Goal: Transaction & Acquisition: Book appointment/travel/reservation

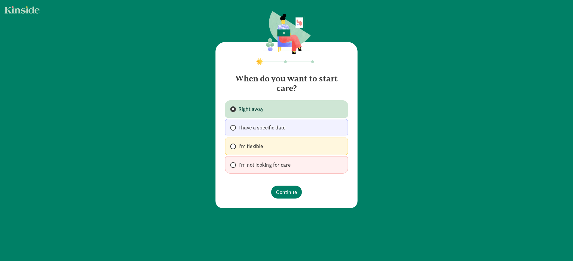
click at [250, 147] on span "I'm flexible" at bounding box center [250, 146] width 25 height 7
click at [234, 147] on input "I'm flexible" at bounding box center [232, 147] width 4 height 4
radio input "true"
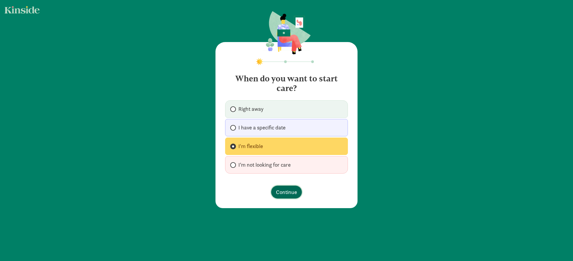
click at [286, 192] on span "Continue" at bounding box center [286, 192] width 21 height 8
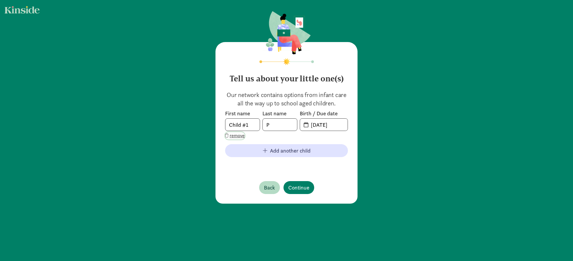
click at [236, 135] on span "remove" at bounding box center [237, 135] width 15 height 7
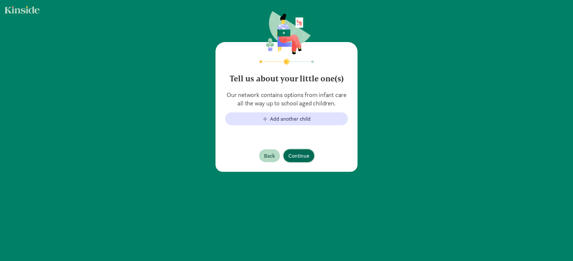
click at [302, 155] on span "Continue" at bounding box center [298, 156] width 21 height 8
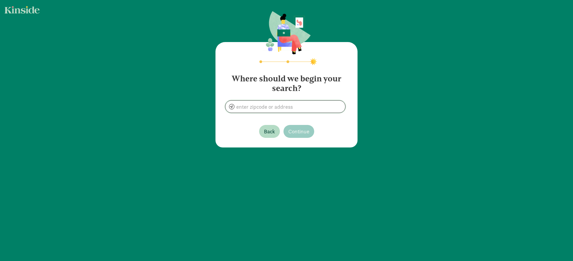
click at [261, 107] on input at bounding box center [285, 107] width 120 height 12
type input "Silverthorne, CO 80498, [GEOGRAPHIC_DATA]"
click at [296, 129] on span "Continue" at bounding box center [298, 132] width 21 height 8
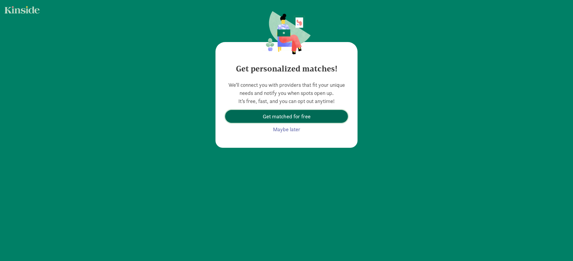
click at [292, 117] on span "Get matched for free" at bounding box center [287, 116] width 48 height 8
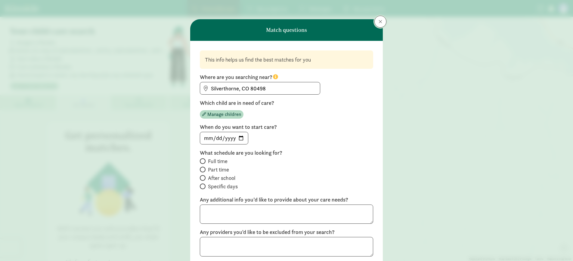
click at [374, 24] on button at bounding box center [380, 22] width 12 height 12
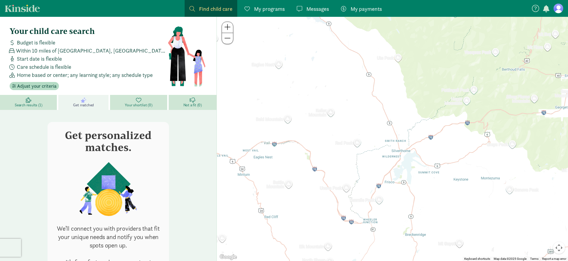
drag, startPoint x: 425, startPoint y: 189, endPoint x: 357, endPoint y: 80, distance: 127.7
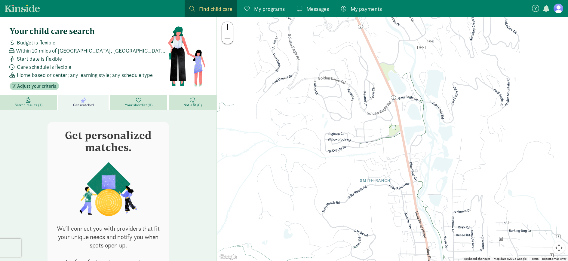
click at [362, 137] on div at bounding box center [392, 139] width 351 height 245
click at [37, 103] on span "Search results (1)" at bounding box center [28, 105] width 27 height 5
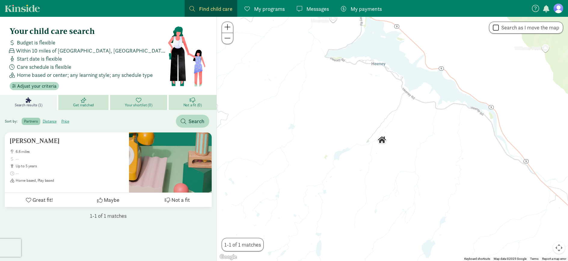
click at [381, 142] on img "Click to see details" at bounding box center [382, 140] width 10 height 10
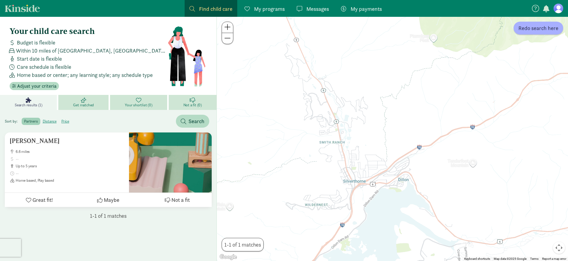
drag, startPoint x: 340, startPoint y: 202, endPoint x: 374, endPoint y: 180, distance: 40.2
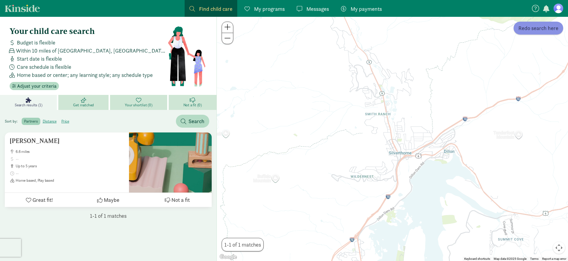
click at [538, 28] on span "Redo search here" at bounding box center [539, 28] width 40 height 8
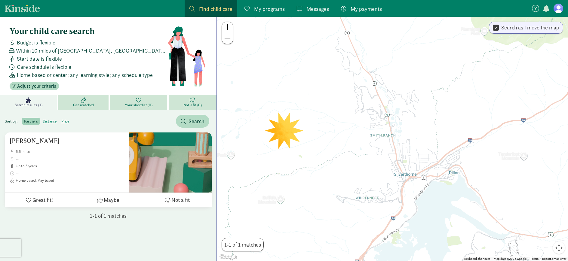
drag, startPoint x: 380, startPoint y: 101, endPoint x: 385, endPoint y: 123, distance: 22.7
click at [385, 123] on div "To navigate, press the arrow keys." at bounding box center [392, 139] width 351 height 245
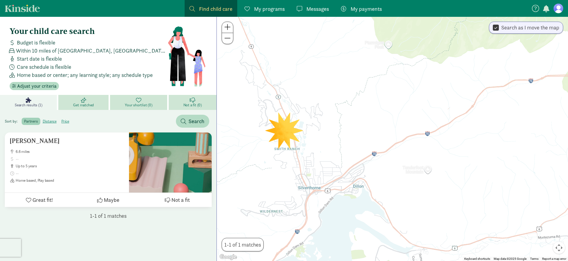
drag, startPoint x: 375, startPoint y: 125, endPoint x: 291, endPoint y: 136, distance: 84.9
click at [291, 136] on div "To navigate, press the arrow keys." at bounding box center [392, 139] width 351 height 245
click at [288, 132] on div "To navigate, press the arrow keys." at bounding box center [392, 139] width 351 height 245
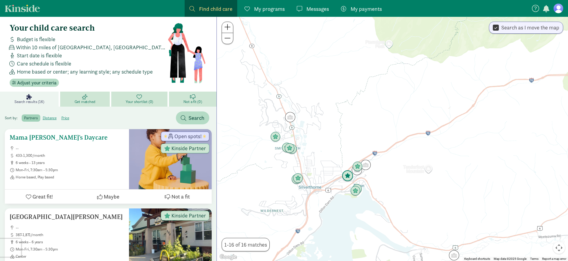
scroll to position [4, 0]
click at [279, 140] on img "Click to see details" at bounding box center [275, 136] width 11 height 11
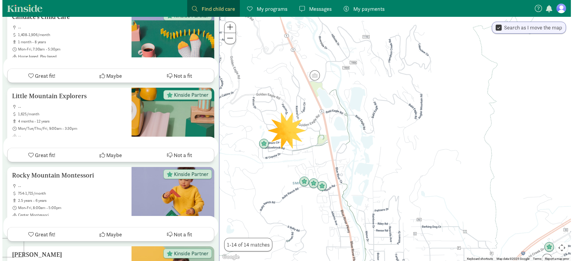
scroll to position [0, 0]
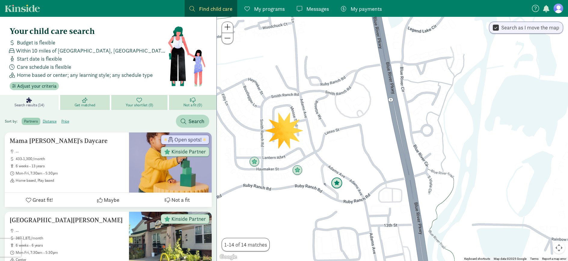
click at [339, 184] on img "Click to see details" at bounding box center [336, 183] width 11 height 11
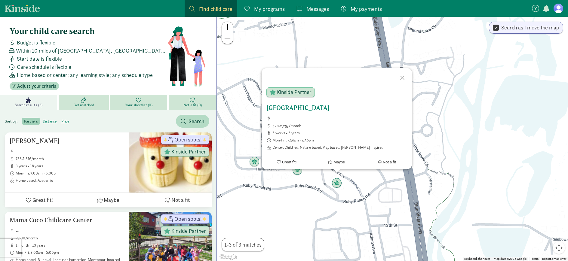
click at [310, 106] on h5 "[GEOGRAPHIC_DATA]" at bounding box center [336, 107] width 141 height 7
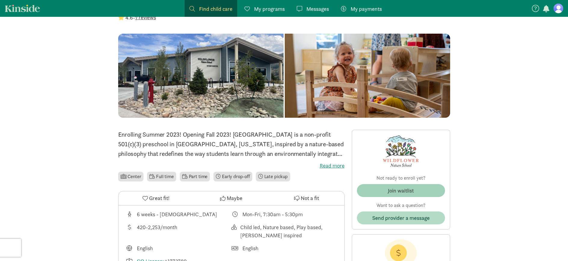
scroll to position [42, 0]
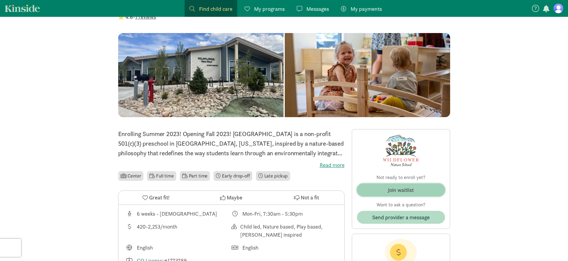
click at [395, 187] on div "Join waitlist" at bounding box center [401, 190] width 26 height 8
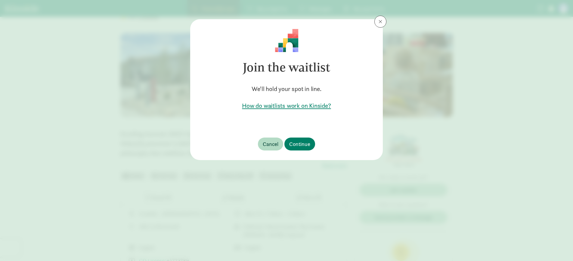
click at [279, 108] on h5 "How do waitlists work on Kinside?" at bounding box center [286, 106] width 173 height 8
click at [298, 142] on span "Continue" at bounding box center [299, 144] width 21 height 8
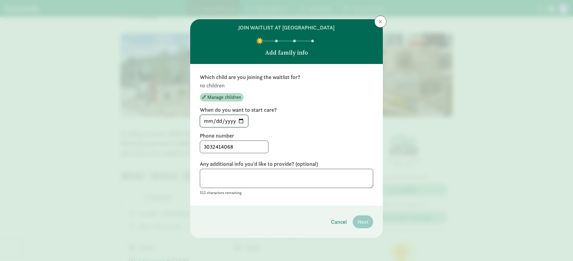
click at [242, 122] on input "2025-09-01" at bounding box center [224, 121] width 48 height 12
type input "2027-01-01"
click at [311, 126] on div "2027-01-01" at bounding box center [286, 121] width 173 height 13
click at [269, 173] on textarea at bounding box center [286, 179] width 173 height 20
type textarea "Not right now :)"
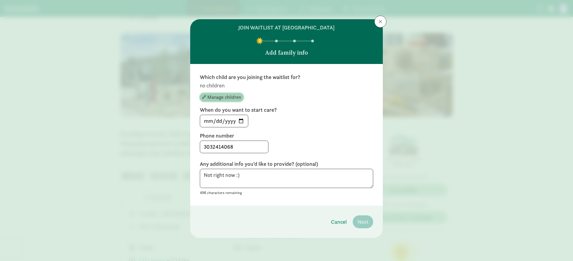
click at [225, 94] on span "Manage children" at bounding box center [224, 97] width 34 height 7
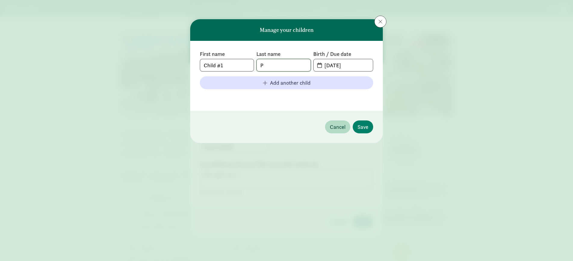
drag, startPoint x: 291, startPoint y: 64, endPoint x: 249, endPoint y: 67, distance: 41.9
click at [249, 67] on div "First name Child #1 Last name P Birth / Due date 09-01-2025" at bounding box center [286, 61] width 173 height 21
drag, startPoint x: 235, startPoint y: 69, endPoint x: 159, endPoint y: 60, distance: 76.7
click at [159, 60] on div "Manage your children First name Child #1 Last name P Birth / Due date 09-01-202…" at bounding box center [286, 130] width 573 height 261
type input "Baby"
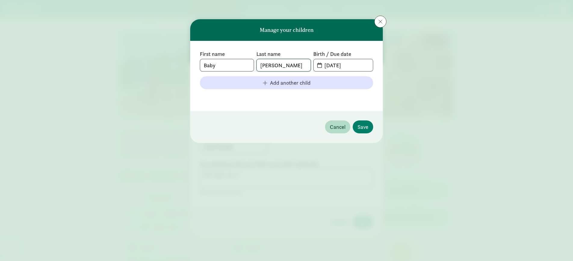
type input "Fraga"
click at [351, 65] on input "[DATE]" at bounding box center [347, 65] width 52 height 12
drag, startPoint x: 350, startPoint y: 66, endPoint x: 304, endPoint y: 66, distance: 46.3
click at [304, 66] on div "First name Baby Last name Fraga Birth / Due date 09-01-2025" at bounding box center [286, 61] width 173 height 21
click at [317, 64] on span "[DATE]" at bounding box center [342, 65] width 59 height 12
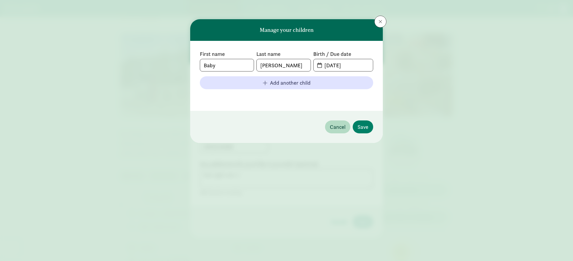
drag, startPoint x: 318, startPoint y: 65, endPoint x: 321, endPoint y: 66, distance: 3.1
click at [318, 65] on span "[DATE]" at bounding box center [342, 65] width 59 height 12
click at [322, 66] on input "[DATE]" at bounding box center [347, 65] width 52 height 12
drag, startPoint x: 359, startPoint y: 65, endPoint x: 296, endPoint y: 64, distance: 63.2
click at [296, 64] on div "First name Baby Last name Fraga Birth / Due date 09-01-2025" at bounding box center [286, 61] width 173 height 21
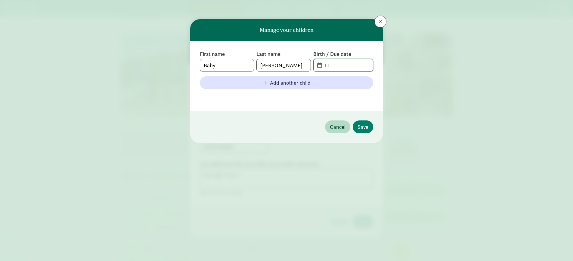
type input "1"
type input "10-01-2026"
click at [363, 123] on span "Save" at bounding box center [362, 127] width 11 height 8
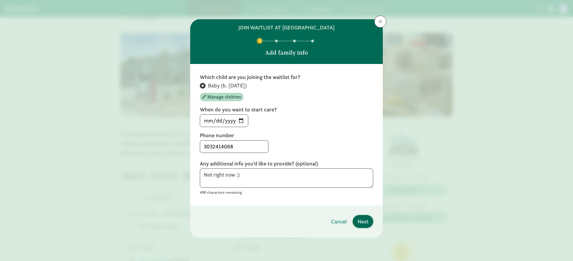
click at [362, 220] on span "Next" at bounding box center [362, 222] width 11 height 8
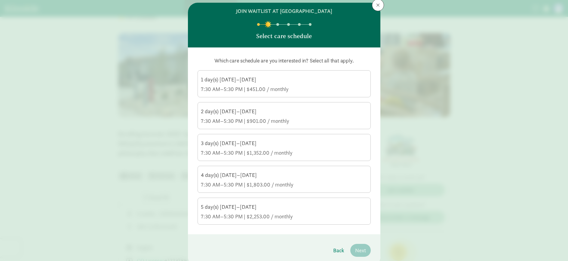
scroll to position [18, 0]
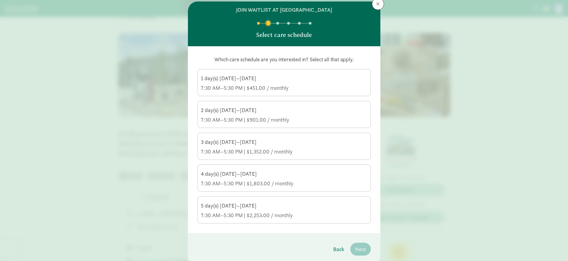
click at [220, 145] on div "3 day(s) Monday–Friday" at bounding box center [284, 142] width 167 height 7
click at [0, 0] on input "3 day(s) Monday–Friday 7:30 AM–5:30 PM | $1,352.00 / monthly" at bounding box center [0, 0] width 0 height 0
click at [242, 176] on div "4 day(s) Monday–Friday" at bounding box center [284, 174] width 167 height 7
click at [0, 0] on input "4 day(s) Monday–Friday 7:30 AM–5:30 PM | $1,803.00 / monthly" at bounding box center [0, 0] width 0 height 0
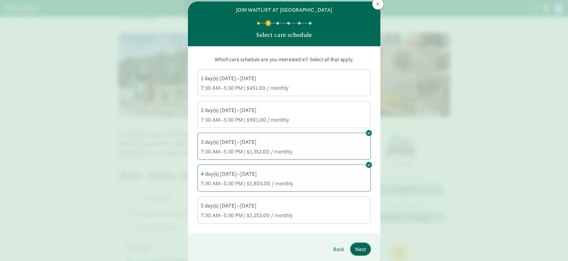
click at [360, 247] on span "Next" at bounding box center [360, 249] width 11 height 8
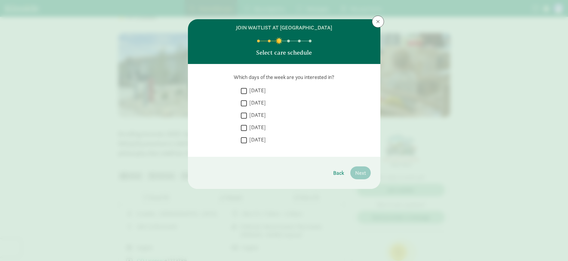
click at [244, 93] on input "Monday" at bounding box center [244, 91] width 6 height 8
checkbox input "true"
click at [246, 101] on input "Tuesday" at bounding box center [244, 103] width 6 height 8
checkbox input "true"
click at [248, 116] on label "Wednesday" at bounding box center [256, 115] width 19 height 7
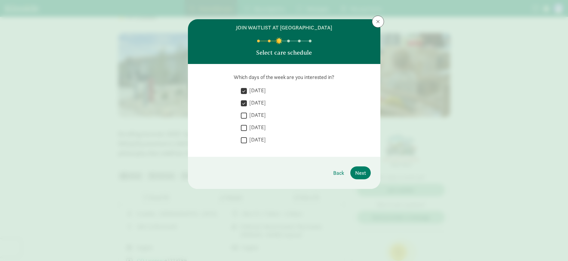
click at [247, 116] on input "Wednesday" at bounding box center [244, 116] width 6 height 8
checkbox input "true"
click at [245, 129] on input "Thursday" at bounding box center [244, 128] width 6 height 8
checkbox input "true"
click at [367, 171] on button "Next" at bounding box center [360, 173] width 20 height 13
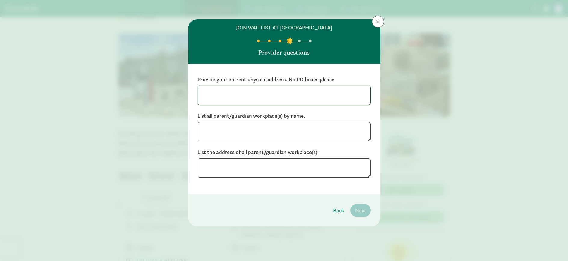
click at [239, 96] on textarea at bounding box center [284, 96] width 173 height 20
type textarea "383 Haymaker Street, Silverthorne, CO 80498"
type textarea "P"
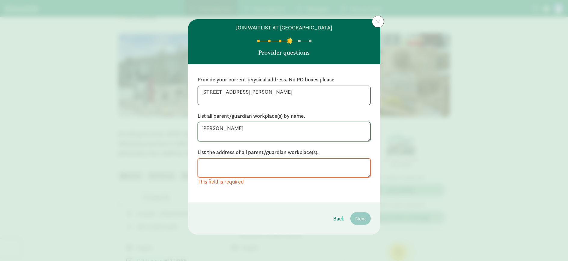
drag, startPoint x: 248, startPoint y: 128, endPoint x: 217, endPoint y: 128, distance: 30.7
click at [217, 128] on textarea "Emma Fraga" at bounding box center [284, 132] width 173 height 20
type textarea "Emma Peaker / Fraga"
type textarea "Collective Design Alternative Energy Development Group"
type textarea "114 Basecamp Way, Frisco, CO 80443 Remote"
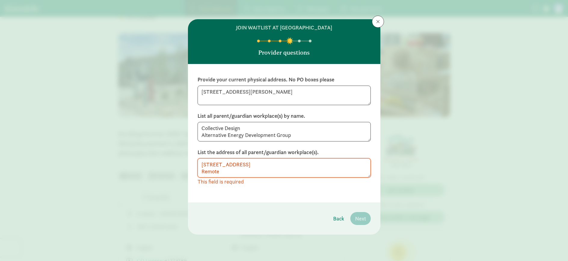
click at [363, 220] on footer "Back Next" at bounding box center [284, 219] width 193 height 32
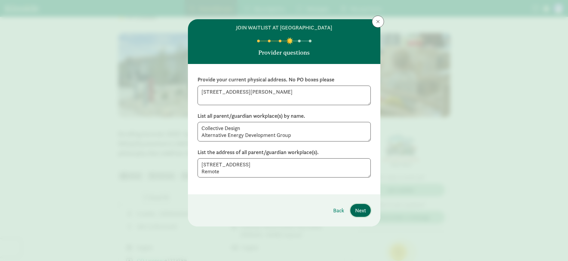
click at [362, 212] on span "Next" at bounding box center [360, 211] width 11 height 8
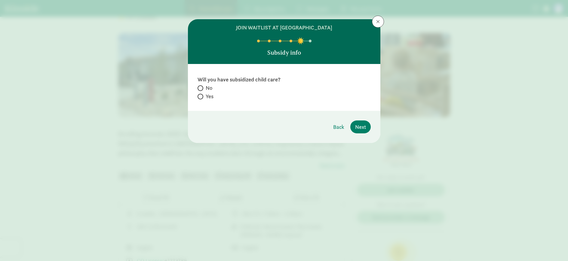
click at [232, 93] on label "Yes" at bounding box center [284, 96] width 173 height 7
click at [202, 95] on input "Yes" at bounding box center [200, 97] width 4 height 4
radio input "true"
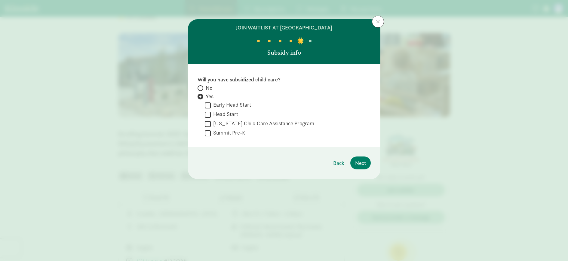
click at [229, 93] on label "No" at bounding box center [284, 96] width 173 height 7
click at [202, 87] on input "No" at bounding box center [200, 88] width 4 height 4
radio input "true"
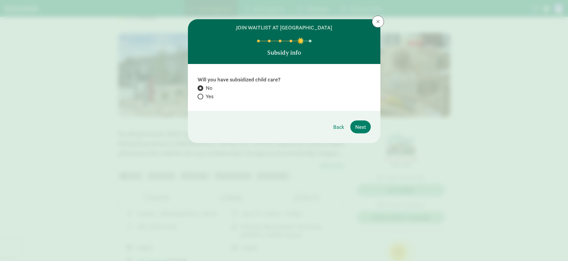
click at [221, 94] on label "Yes" at bounding box center [284, 96] width 173 height 7
click at [202, 95] on input "Yes" at bounding box center [200, 97] width 4 height 4
radio input "true"
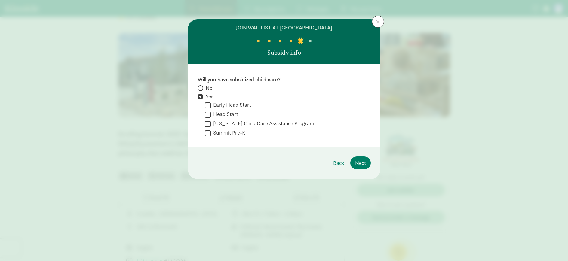
click at [220, 93] on label "No" at bounding box center [284, 96] width 173 height 7
click at [202, 87] on input "No" at bounding box center [200, 88] width 4 height 4
radio input "true"
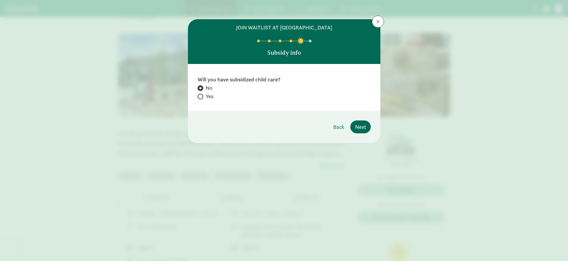
click at [360, 134] on footer "Back Next" at bounding box center [284, 127] width 193 height 32
click at [360, 130] on span "Next" at bounding box center [360, 127] width 11 height 8
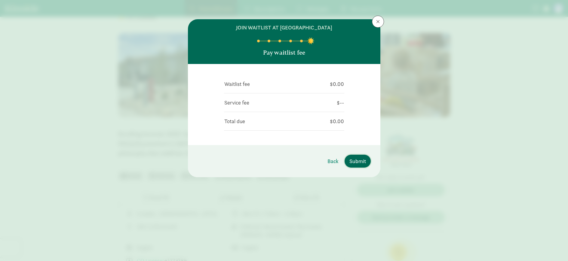
click at [356, 159] on span "Submit" at bounding box center [358, 161] width 17 height 8
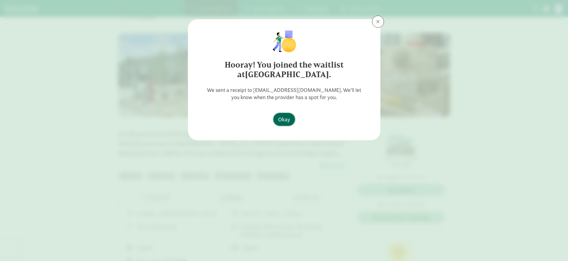
click at [282, 118] on span "Okay" at bounding box center [284, 120] width 12 height 8
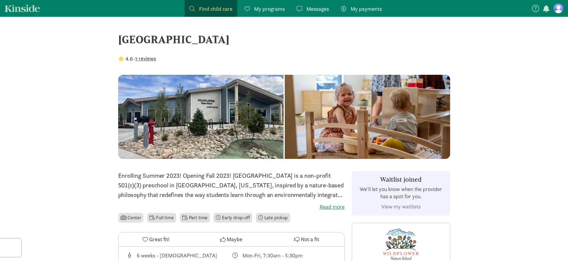
click at [205, 8] on span "Find child care" at bounding box center [215, 9] width 33 height 8
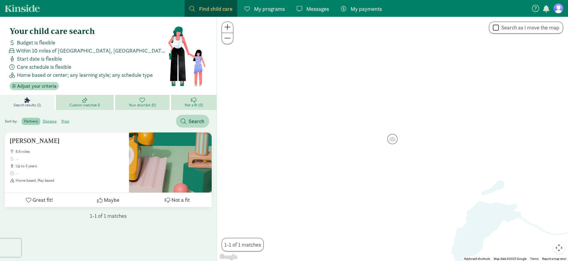
click at [496, 30] on input "Search as I move the map" at bounding box center [496, 28] width 6 height 8
checkbox input "true"
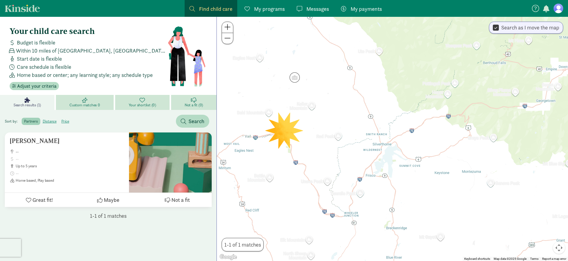
drag, startPoint x: 408, startPoint y: 218, endPoint x: 334, endPoint y: 183, distance: 81.9
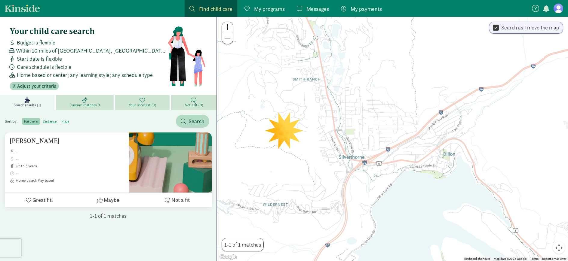
drag, startPoint x: 346, startPoint y: 168, endPoint x: 317, endPoint y: 137, distance: 42.6
click at [317, 137] on div at bounding box center [392, 139] width 351 height 245
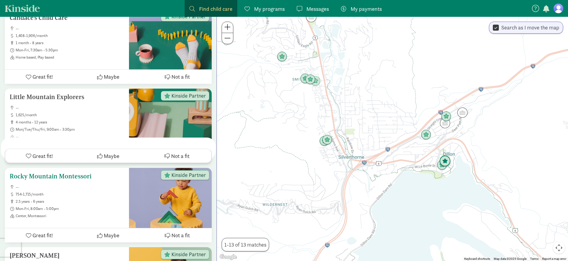
scroll to position [526, 0]
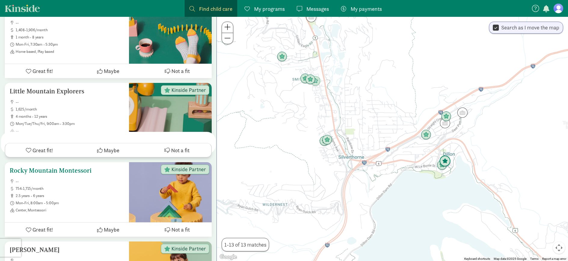
click at [81, 177] on div "Rocky Mountain Montessori -- 754-1,715/month 2.5 years - 6 years Mon-Fri, 8:00a…" at bounding box center [67, 190] width 115 height 46
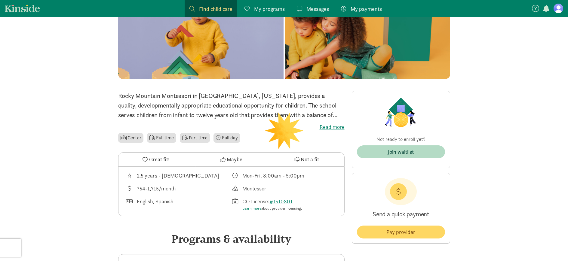
scroll to position [75, 0]
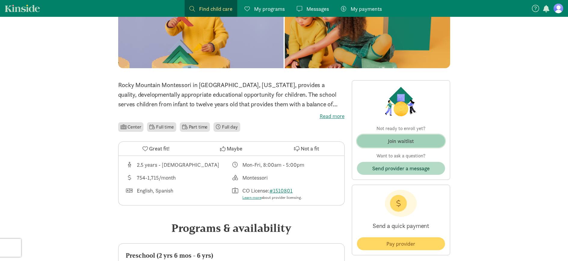
click at [386, 144] on span "Join waitlist" at bounding box center [401, 141] width 79 height 8
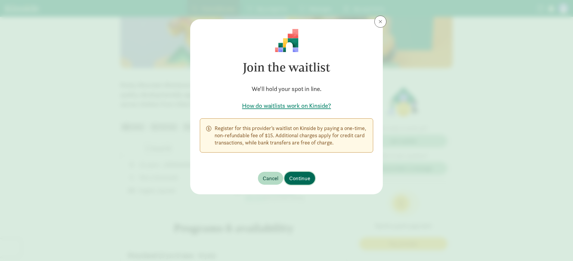
click at [304, 178] on span "Continue" at bounding box center [299, 178] width 21 height 8
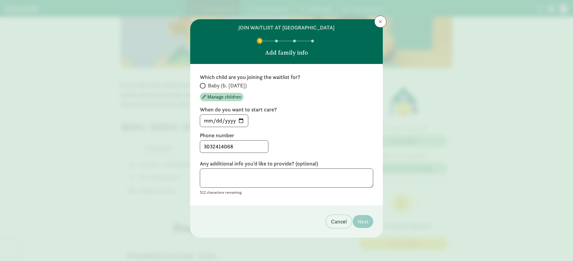
click at [340, 226] on button "Cancel" at bounding box center [338, 221] width 25 height 13
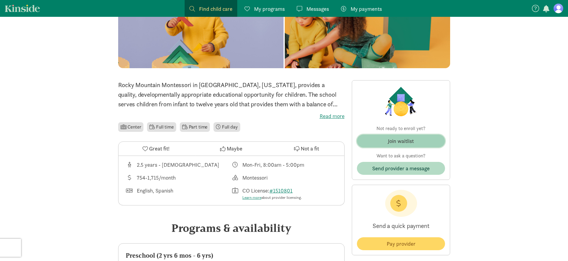
click at [403, 135] on button "Join waitlist" at bounding box center [401, 141] width 88 height 13
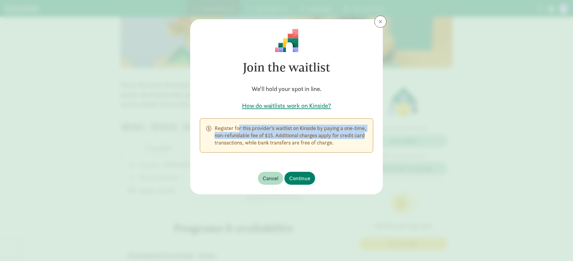
drag, startPoint x: 221, startPoint y: 127, endPoint x: 358, endPoint y: 138, distance: 137.0
click at [358, 138] on p "Register for this provider’s waitlist on Kinside by paying a one-time, non-refu…" at bounding box center [290, 136] width 152 height 22
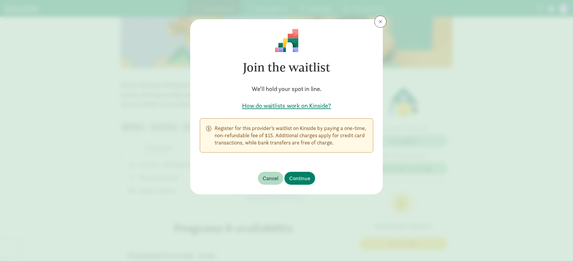
click at [353, 143] on p "Register for this provider’s waitlist on Kinside by paying a one-time, non-refu…" at bounding box center [290, 136] width 152 height 22
click at [271, 183] on span "Cancel" at bounding box center [271, 178] width 16 height 8
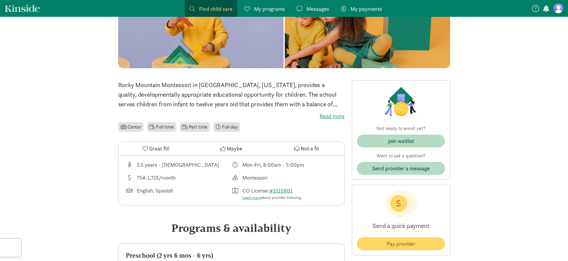
click at [316, 175] on div "Montessori" at bounding box center [284, 178] width 106 height 8
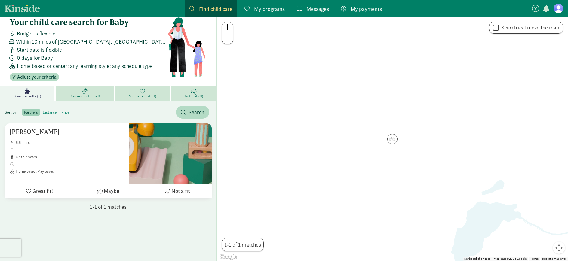
scroll to position [9, 0]
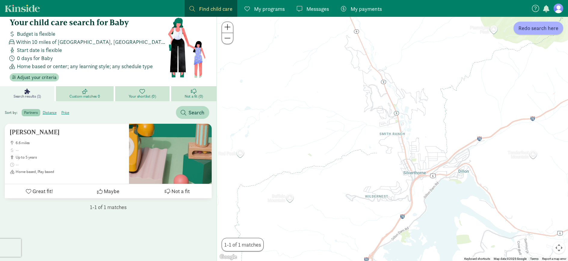
click at [402, 165] on div at bounding box center [392, 139] width 351 height 245
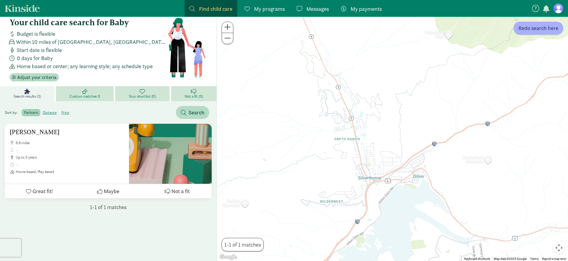
drag, startPoint x: 408, startPoint y: 140, endPoint x: 357, endPoint y: 143, distance: 50.3
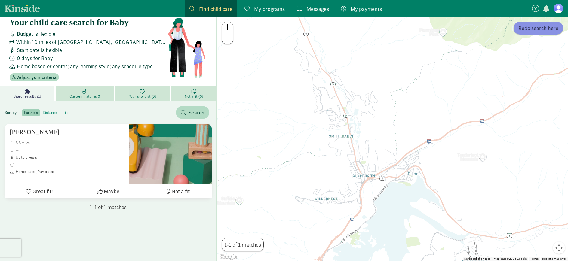
click at [545, 28] on span "Redo search here" at bounding box center [539, 28] width 40 height 8
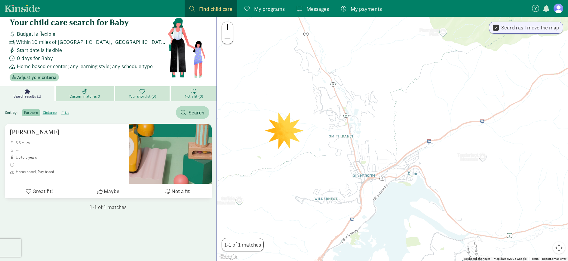
scroll to position [0, 0]
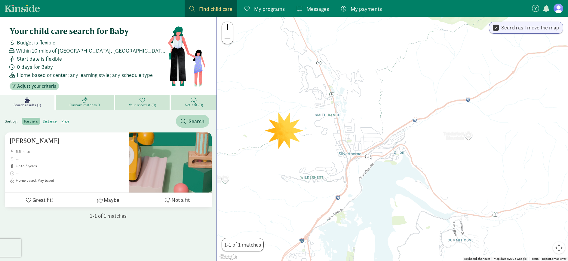
drag, startPoint x: 365, startPoint y: 177, endPoint x: 353, endPoint y: 152, distance: 27.2
click at [353, 152] on div at bounding box center [392, 139] width 351 height 245
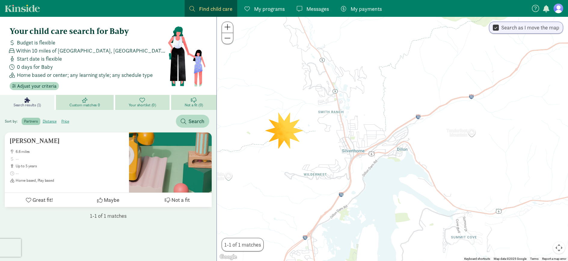
click at [343, 142] on div at bounding box center [392, 139] width 351 height 245
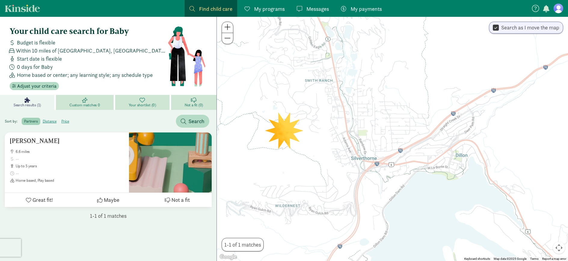
click at [350, 112] on div at bounding box center [392, 139] width 351 height 245
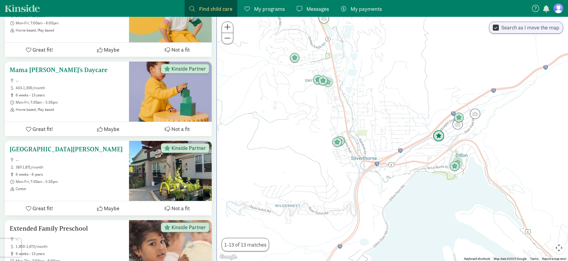
scroll to position [809, 0]
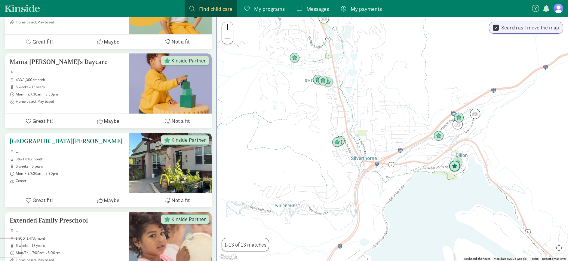
click at [100, 146] on div "Lake Dillon Preschool -- 387-1,871/month 6 weeks - 6 years Mon-Fri, 7:30am - 5:…" at bounding box center [67, 161] width 115 height 46
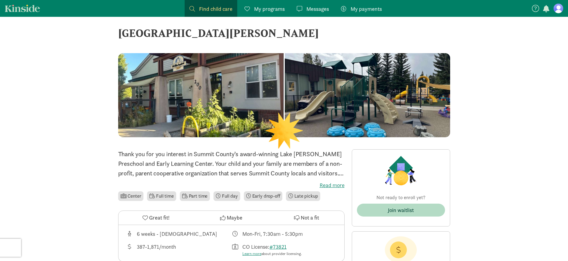
scroll to position [7, 0]
click at [397, 212] on div "Join waitlist" at bounding box center [401, 210] width 26 height 8
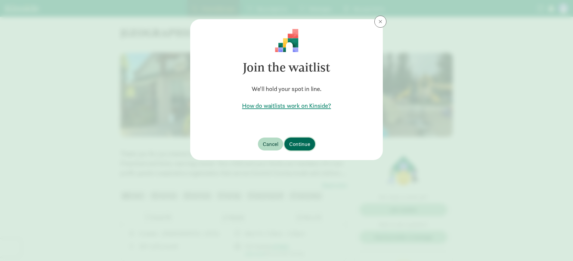
click at [300, 145] on span "Continue" at bounding box center [299, 144] width 21 height 8
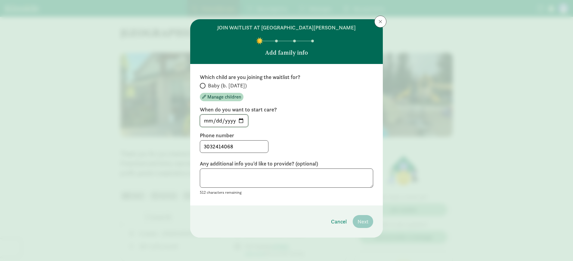
click at [242, 124] on input "2025-09-01" at bounding box center [224, 121] width 48 height 12
click at [242, 120] on input "2025-09-01" at bounding box center [224, 121] width 48 height 12
type input "2027-01-01"
click at [287, 140] on div "3032414068" at bounding box center [286, 146] width 173 height 13
click at [232, 182] on textarea at bounding box center [286, 179] width 173 height 20
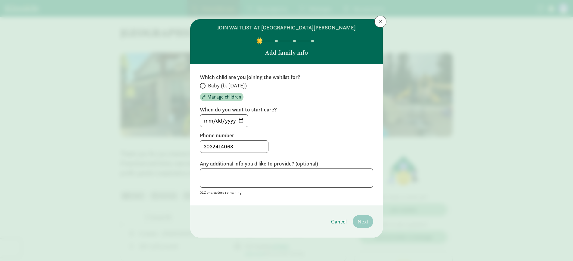
click at [206, 85] on label "Baby (b. October 2026)" at bounding box center [286, 85] width 173 height 7
click at [204, 85] on input "Baby (b. October 2026)" at bounding box center [202, 86] width 4 height 4
radio input "true"
click at [360, 225] on span "Next" at bounding box center [362, 222] width 11 height 8
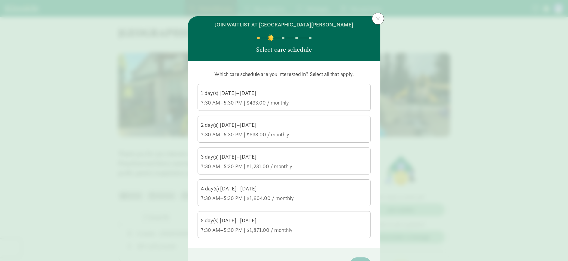
scroll to position [3, 0]
click at [245, 152] on label "3 day(s) Monday–Friday 7:30 AM–5:30 PM | $1,231.00 / monthly" at bounding box center [284, 160] width 173 height 25
click at [0, 0] on input "3 day(s) Monday–Friday 7:30 AM–5:30 PM | $1,231.00 / monthly" at bounding box center [0, 0] width 0 height 0
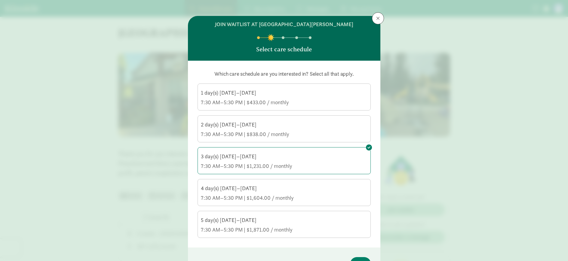
click at [248, 182] on label "4 day(s) Monday–Friday 7:30 AM–5:30 PM | $1,604.00 / monthly" at bounding box center [284, 192] width 173 height 25
click at [0, 0] on input "4 day(s) Monday–Friday 7:30 AM–5:30 PM | $1,604.00 / monthly" at bounding box center [0, 0] width 0 height 0
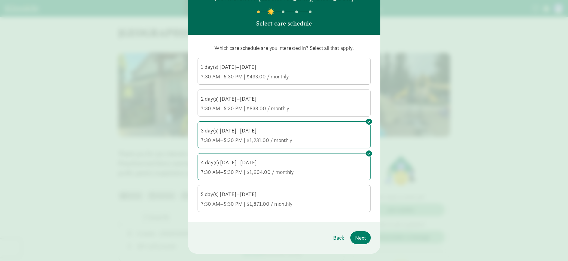
scroll to position [41, 0]
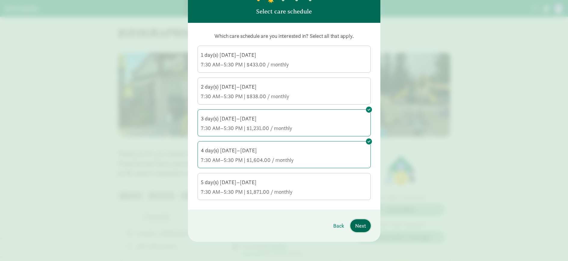
click at [356, 223] on span "Next" at bounding box center [360, 226] width 11 height 8
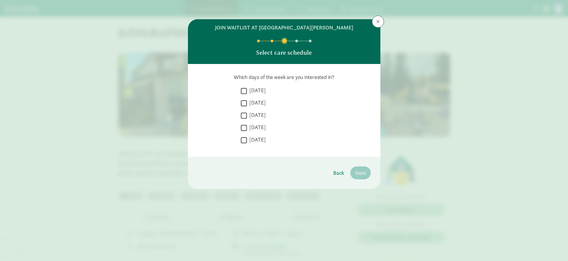
scroll to position [0, 0]
click at [245, 91] on input "Monday" at bounding box center [244, 91] width 6 height 8
checkbox input "true"
click at [249, 103] on label "Tuesday" at bounding box center [256, 102] width 19 height 7
click at [247, 103] on input "Tuesday" at bounding box center [244, 103] width 6 height 8
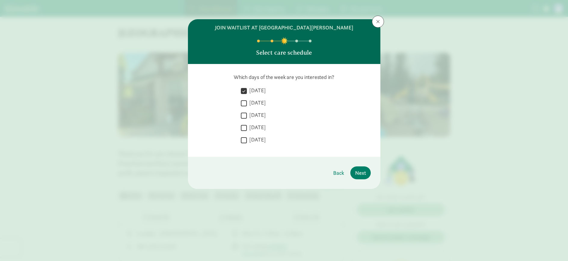
checkbox input "true"
click at [248, 116] on label "Wednesday" at bounding box center [256, 115] width 19 height 7
click at [247, 116] on input "Wednesday" at bounding box center [244, 116] width 6 height 8
checkbox input "true"
click at [249, 125] on label "Thursday" at bounding box center [256, 127] width 19 height 7
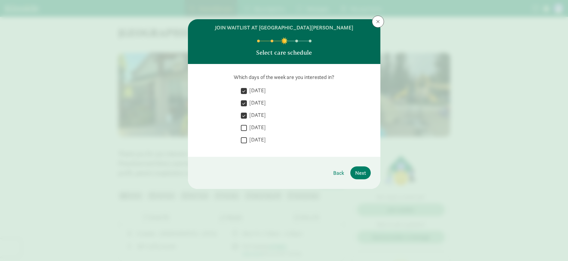
click at [247, 125] on input "Thursday" at bounding box center [244, 128] width 6 height 8
checkbox input "true"
click at [371, 168] on footer "Back Next" at bounding box center [284, 173] width 193 height 32
click at [362, 174] on span "Next" at bounding box center [360, 173] width 11 height 8
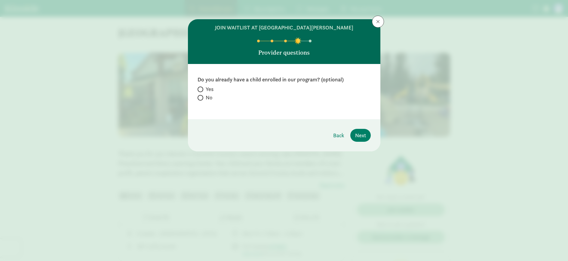
click at [210, 88] on span "Yes" at bounding box center [210, 89] width 8 height 7
click at [202, 88] on input "Yes" at bounding box center [200, 90] width 4 height 4
radio input "true"
click at [210, 88] on span "Yes" at bounding box center [210, 89] width 8 height 7
click at [202, 88] on input "Yes" at bounding box center [200, 90] width 4 height 4
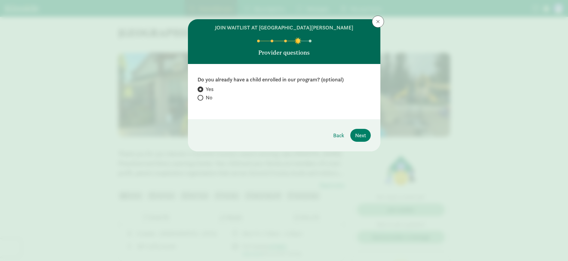
click at [208, 95] on span "No" at bounding box center [209, 97] width 7 height 7
click at [202, 96] on input "No" at bounding box center [200, 98] width 4 height 4
radio input "true"
click at [360, 137] on span "Next" at bounding box center [360, 135] width 11 height 8
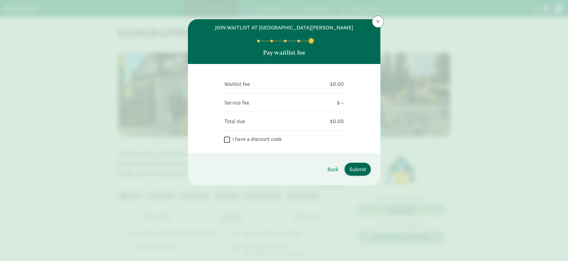
click at [351, 168] on span "Submit" at bounding box center [358, 169] width 17 height 8
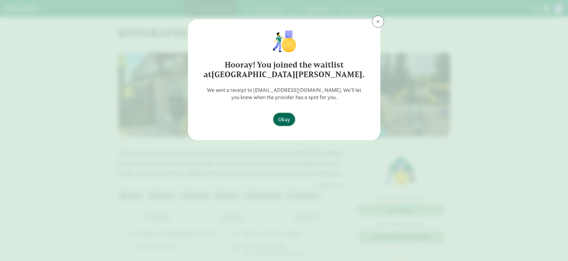
click at [284, 118] on span "Okay" at bounding box center [284, 120] width 12 height 8
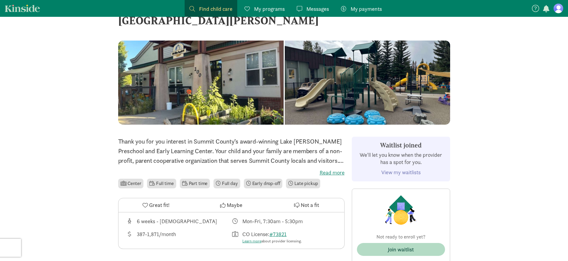
scroll to position [21, 0]
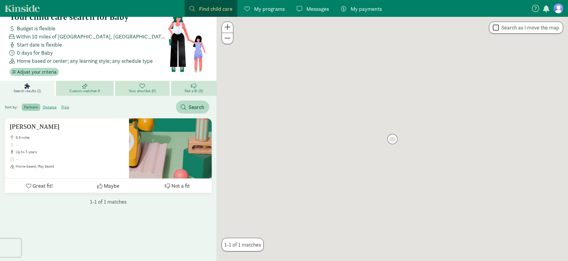
scroll to position [14, 0]
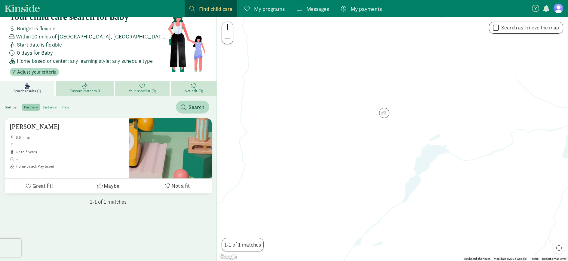
click at [494, 31] on input "Search as I move the map" at bounding box center [496, 28] width 6 height 8
checkbox input "true"
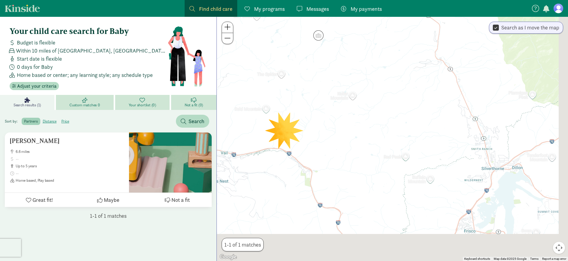
drag, startPoint x: 368, startPoint y: 124, endPoint x: 301, endPoint y: 65, distance: 89.0
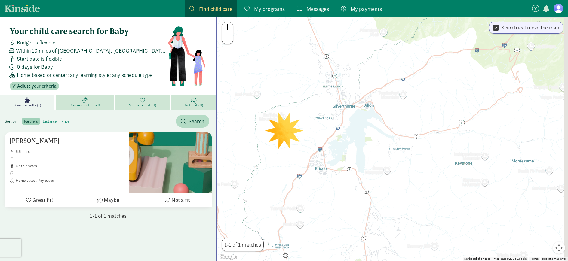
drag, startPoint x: 353, startPoint y: 54, endPoint x: 338, endPoint y: 104, distance: 52.5
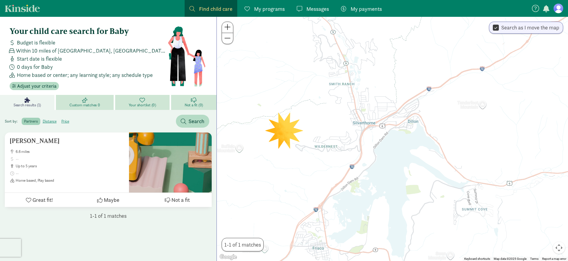
drag, startPoint x: 307, startPoint y: 191, endPoint x: 343, endPoint y: 159, distance: 48.4
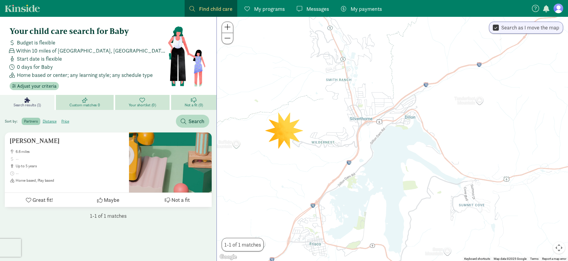
drag, startPoint x: 354, startPoint y: 165, endPoint x: 344, endPoint y: 150, distance: 18.2
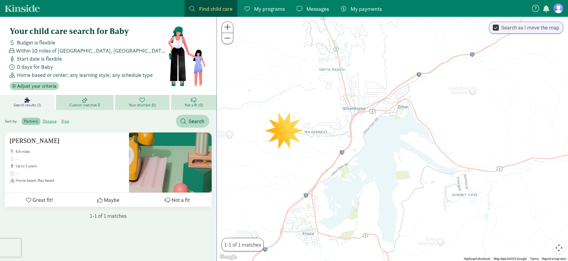
click at [289, 129] on div at bounding box center [392, 139] width 351 height 245
